Goal: Find specific page/section: Find specific page/section

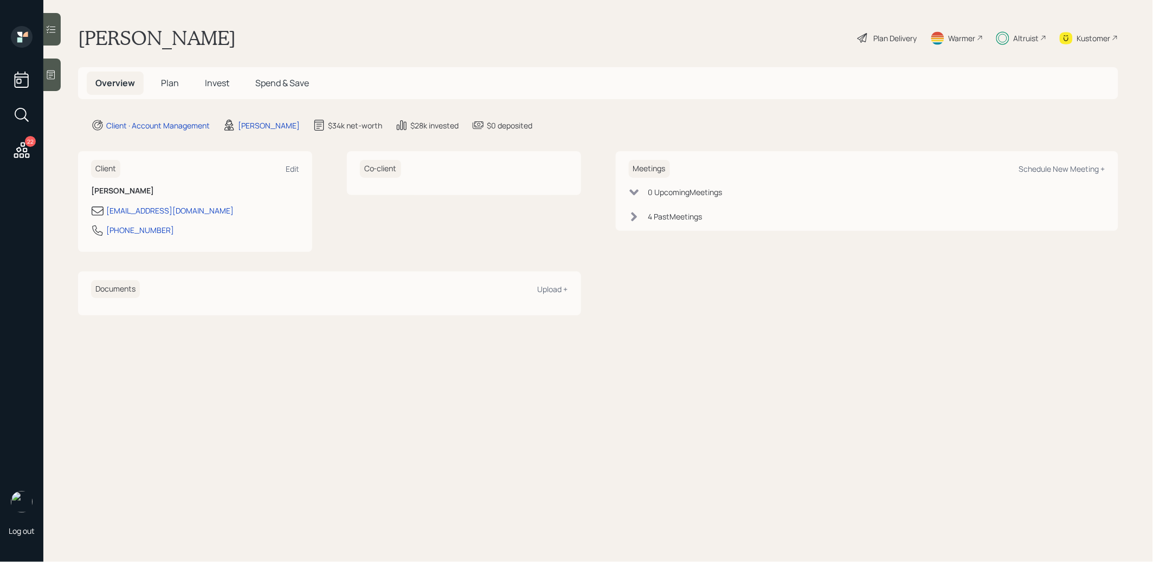
click at [22, 146] on icon at bounding box center [22, 150] width 20 height 20
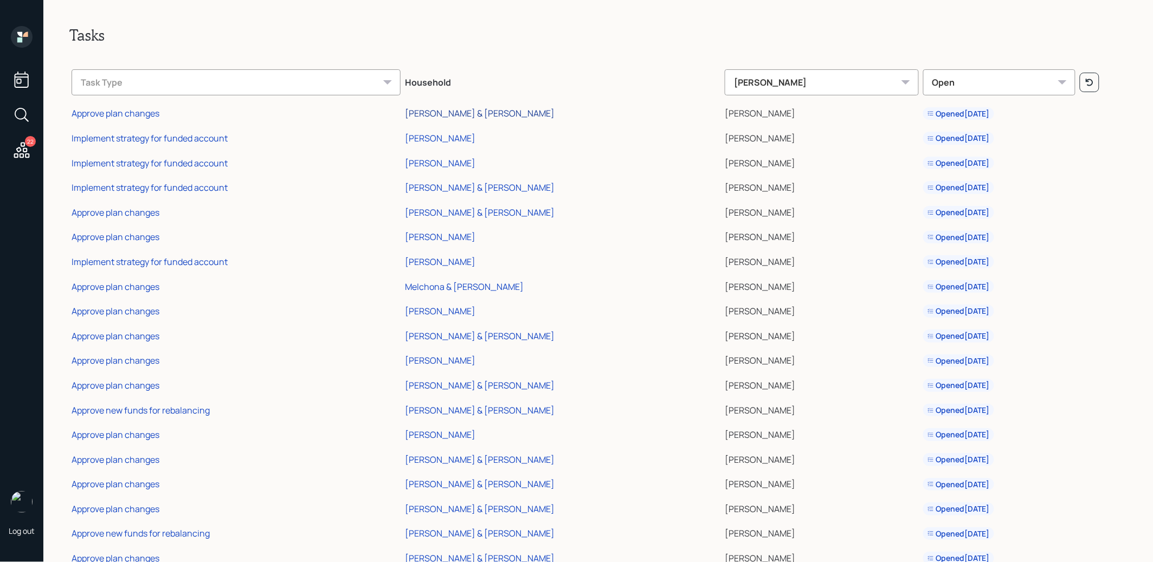
click at [449, 111] on div "[PERSON_NAME] & [PERSON_NAME]" at bounding box center [480, 113] width 150 height 12
